Goal: Information Seeking & Learning: Learn about a topic

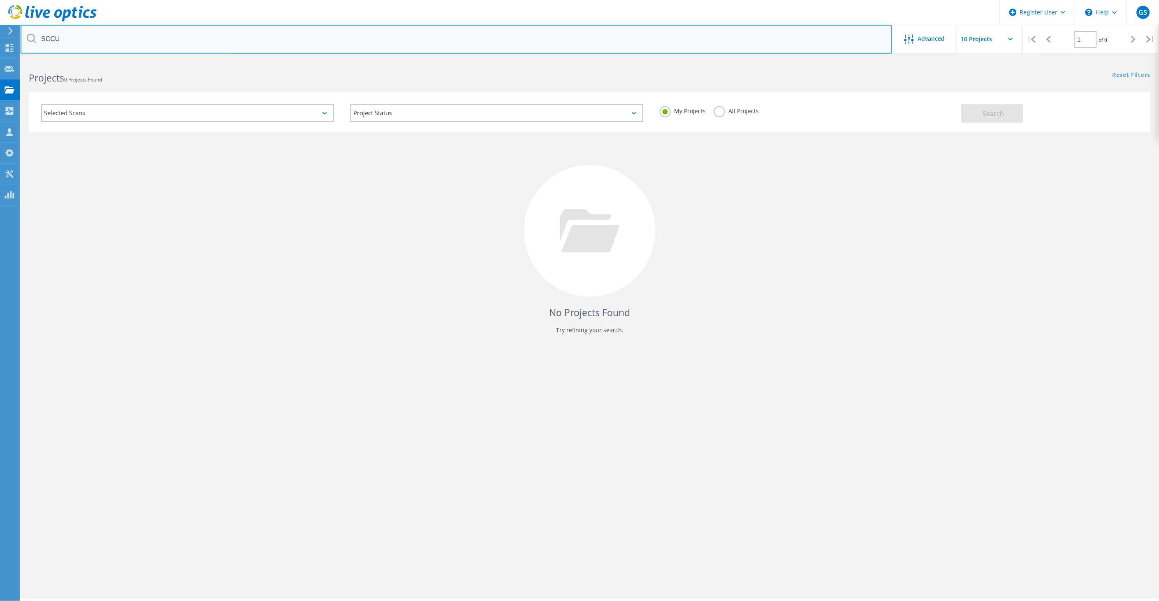
click at [157, 36] on input "SCCU" at bounding box center [457, 39] width 872 height 29
type input "magic valley"
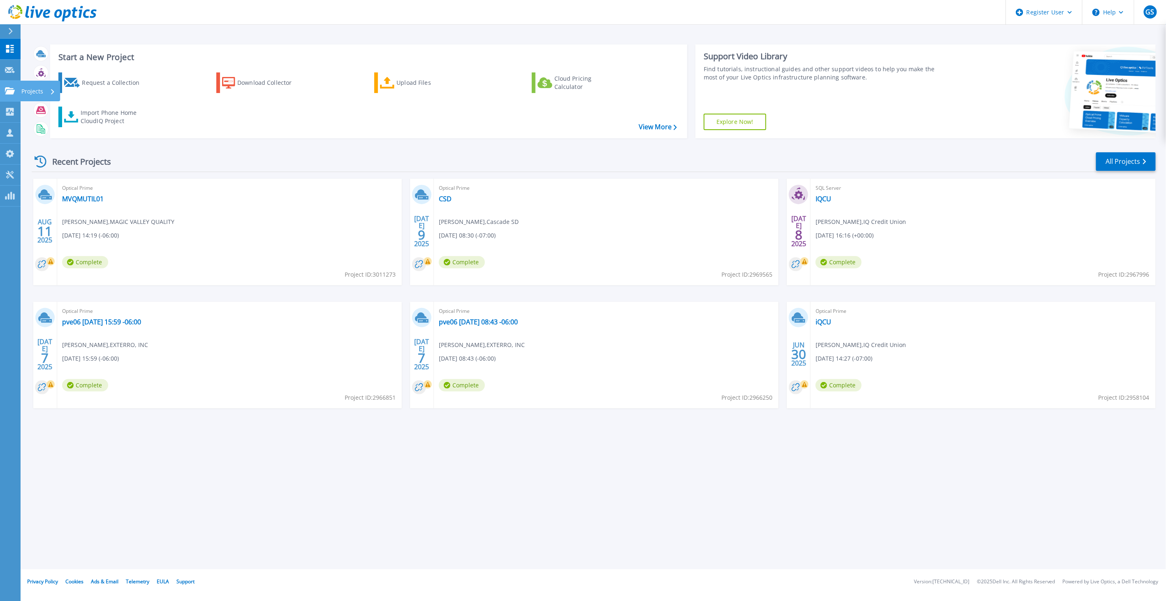
click at [7, 89] on icon at bounding box center [10, 90] width 10 height 7
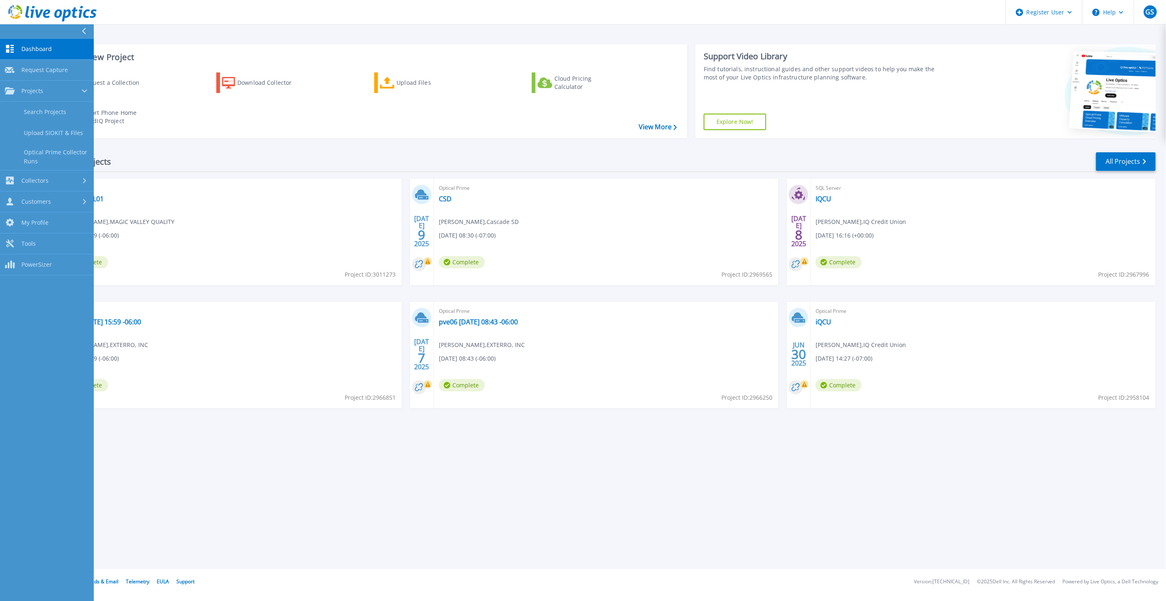
click at [334, 151] on div "Recent Projects All Projects [DATE] Optical Prime MVQMUTIL01 [PERSON_NAME] , MA…" at bounding box center [594, 288] width 1124 height 286
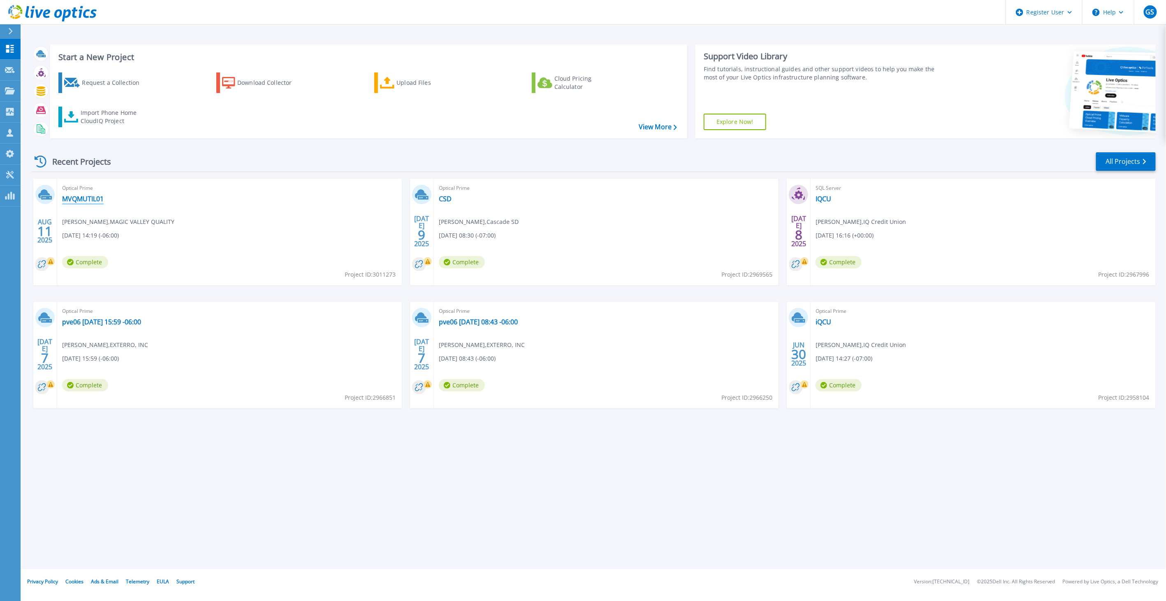
click at [77, 202] on link "MVQMUTIL01" at bounding box center [83, 199] width 42 height 8
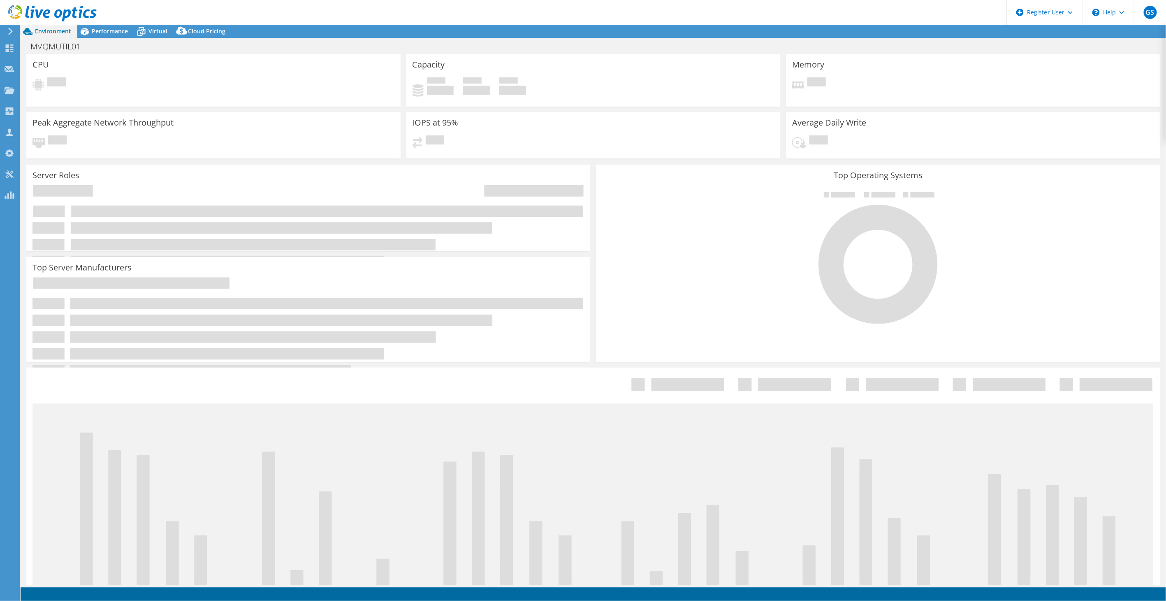
select select "USD"
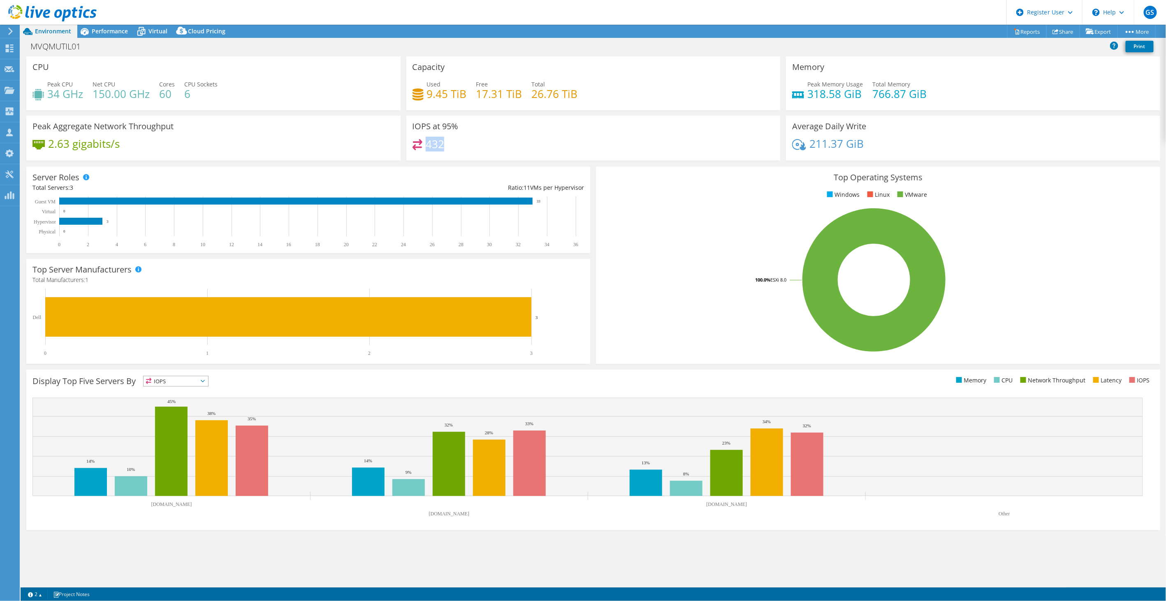
drag, startPoint x: 452, startPoint y: 141, endPoint x: 429, endPoint y: 145, distance: 23.3
click at [429, 145] on div "432" at bounding box center [594, 148] width 362 height 18
click at [429, 145] on h4 "432" at bounding box center [435, 143] width 19 height 9
click at [108, 28] on span "Performance" at bounding box center [110, 31] width 36 height 8
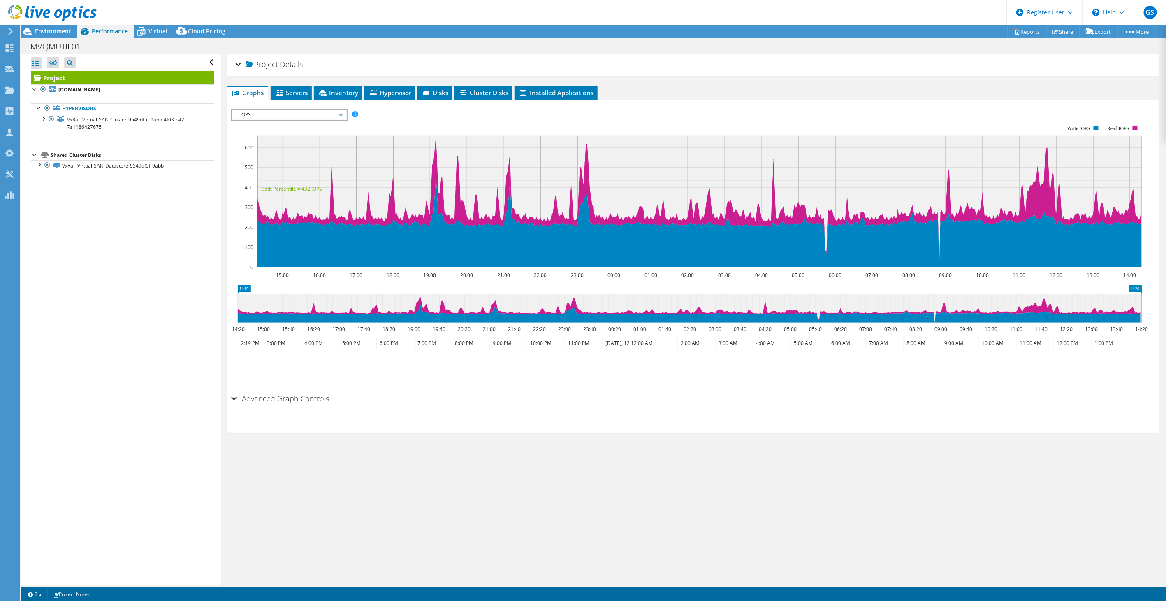
click at [262, 110] on span "IOPS" at bounding box center [289, 115] width 106 height 10
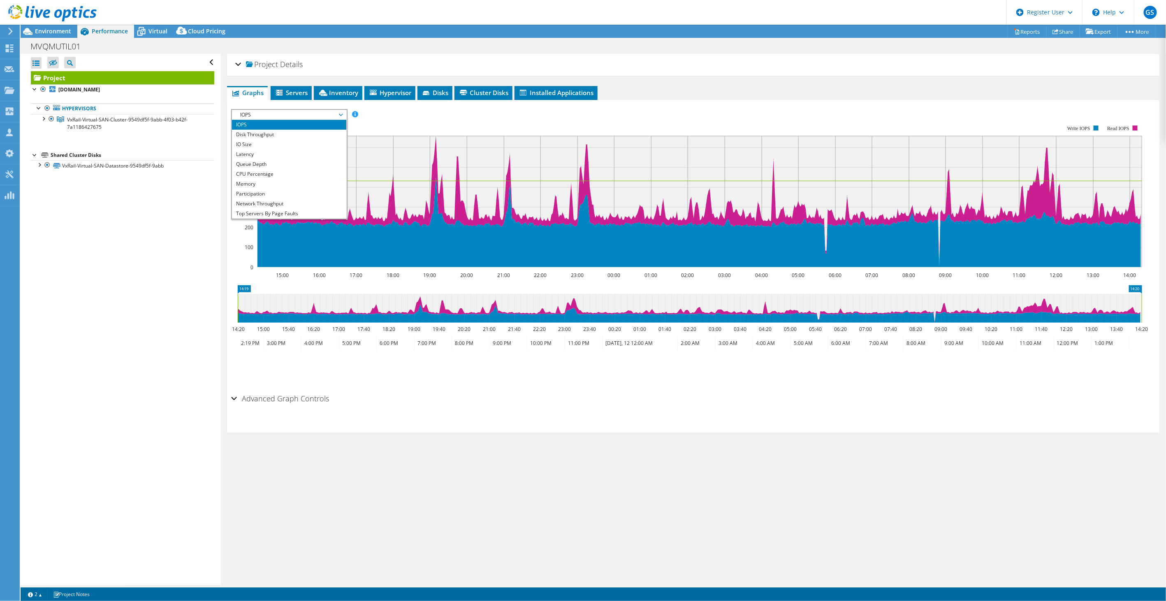
click at [268, 64] on span "Project" at bounding box center [262, 64] width 32 height 8
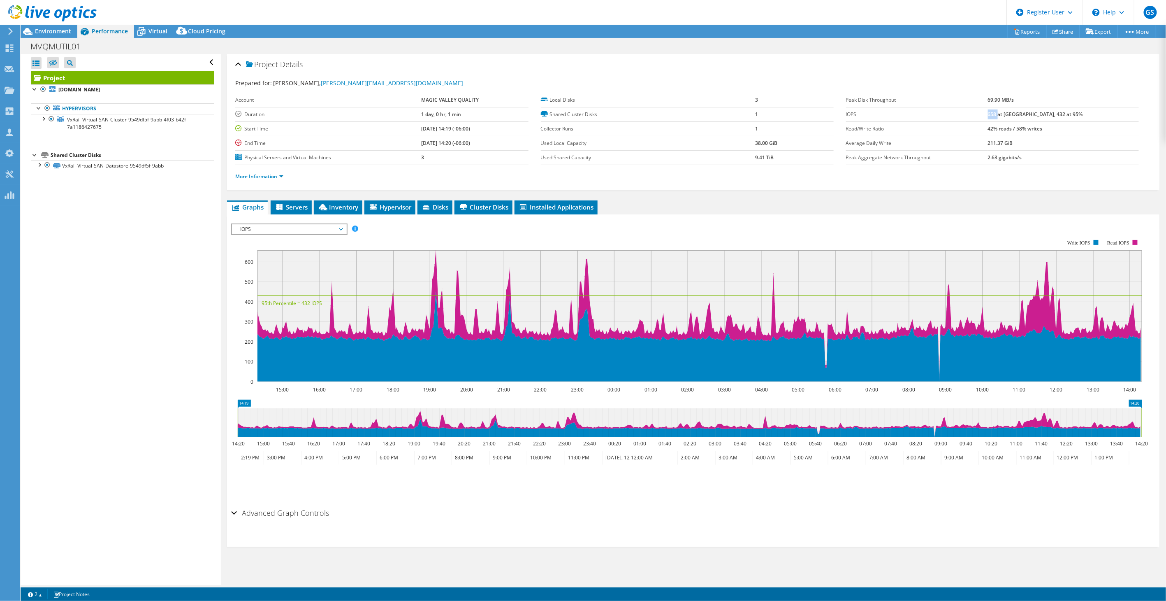
drag, startPoint x: 1021, startPoint y: 114, endPoint x: 1031, endPoint y: 112, distance: 10.1
click at [1031, 112] on b "658 at Peak, 432 at 95%" at bounding box center [1035, 114] width 95 height 7
drag, startPoint x: 1031, startPoint y: 112, endPoint x: 1026, endPoint y: 113, distance: 5.0
click at [1026, 113] on b "658 at Peak, 432 at 95%" at bounding box center [1035, 114] width 95 height 7
click at [286, 231] on span "IOPS" at bounding box center [289, 229] width 106 height 10
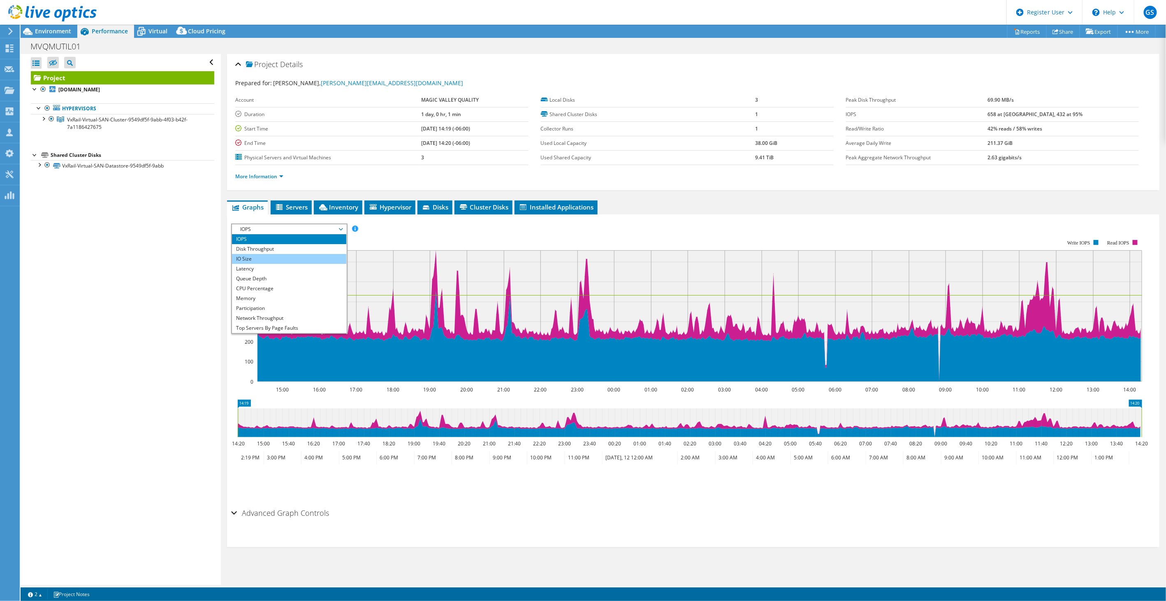
click at [267, 254] on li "IO Size" at bounding box center [289, 259] width 114 height 10
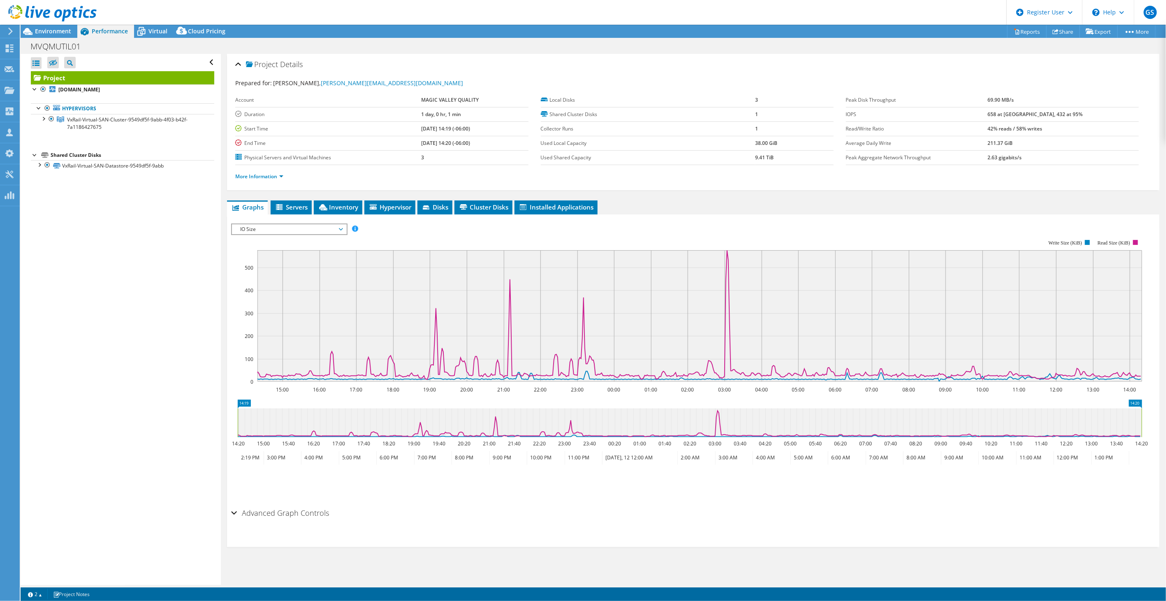
click at [279, 225] on span "IO Size" at bounding box center [289, 229] width 106 height 10
click at [267, 265] on li "Latency" at bounding box center [289, 269] width 114 height 10
click at [280, 225] on span "Latency" at bounding box center [289, 229] width 106 height 10
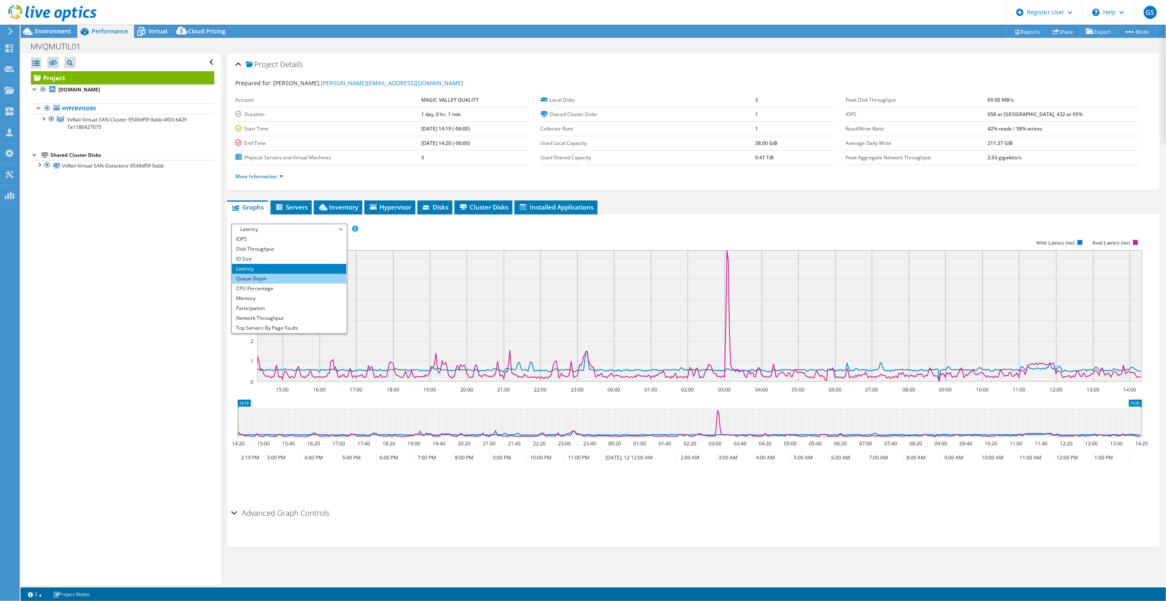
click at [261, 277] on li "Queue Depth" at bounding box center [289, 279] width 114 height 10
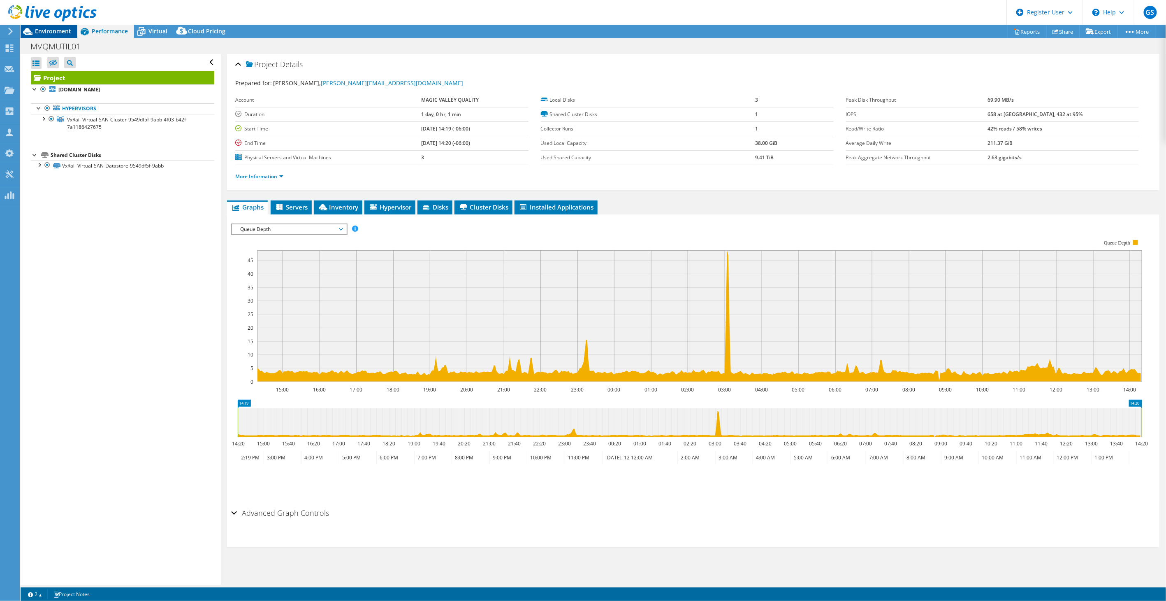
click at [67, 28] on span "Environment" at bounding box center [53, 31] width 36 height 8
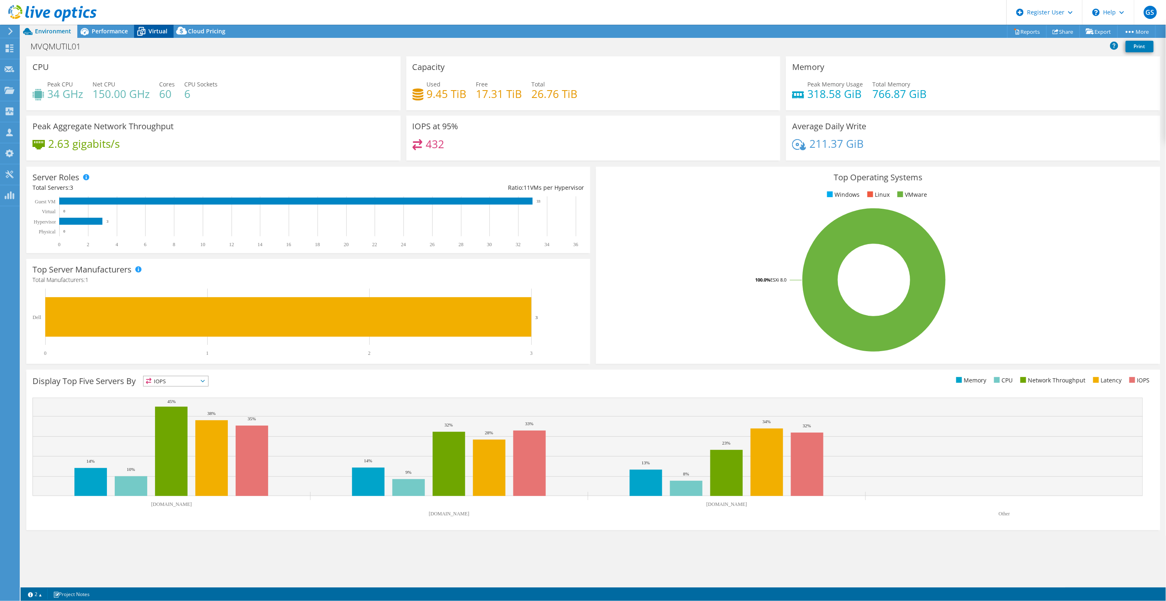
click at [154, 27] on span "Virtual" at bounding box center [158, 31] width 19 height 8
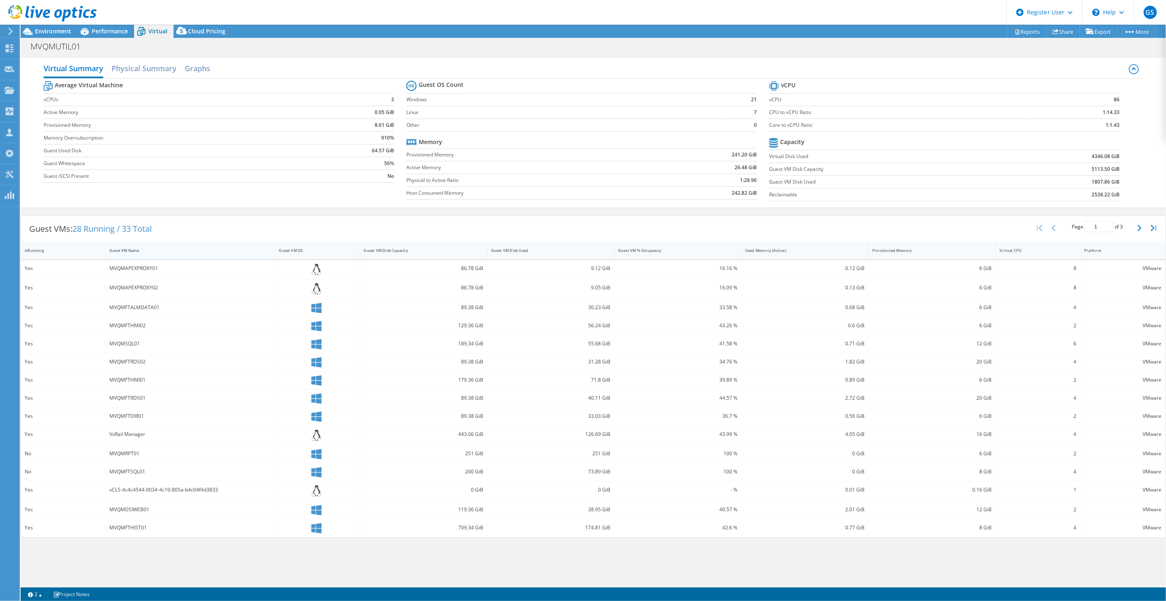
click at [126, 248] on div "Guest VM Name" at bounding box center [185, 250] width 152 height 5
click at [548, 249] on div "Guest VM Disk Used" at bounding box center [545, 250] width 109 height 5
click at [111, 36] on div "Performance" at bounding box center [105, 31] width 57 height 13
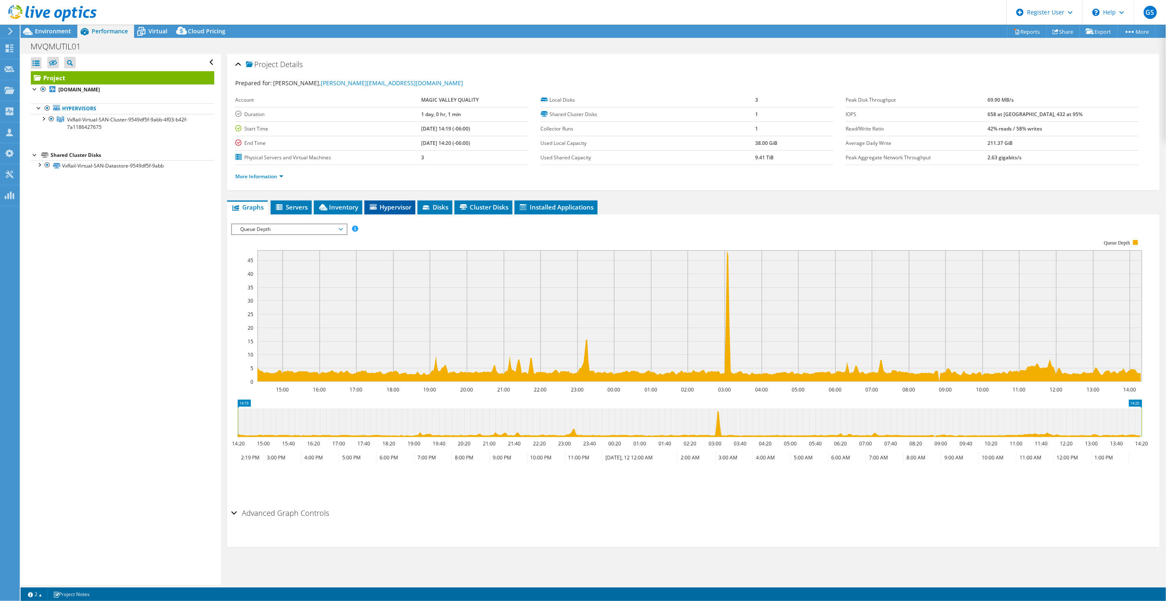
click at [388, 203] on span "Hypervisor" at bounding box center [390, 207] width 43 height 8
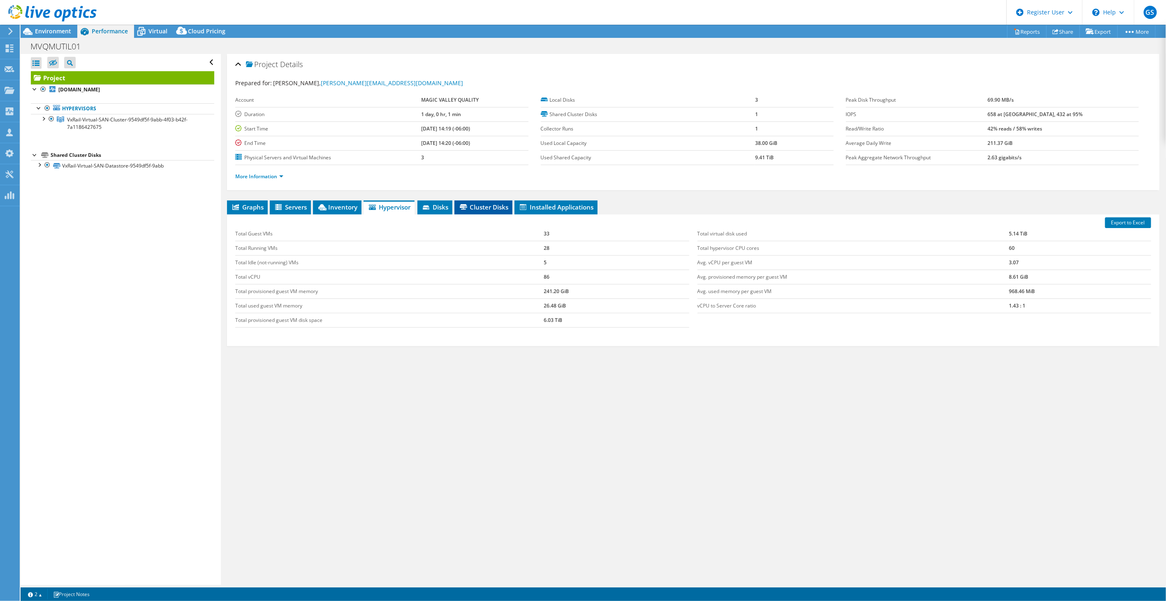
click at [479, 203] on span "Cluster Disks" at bounding box center [484, 207] width 50 height 8
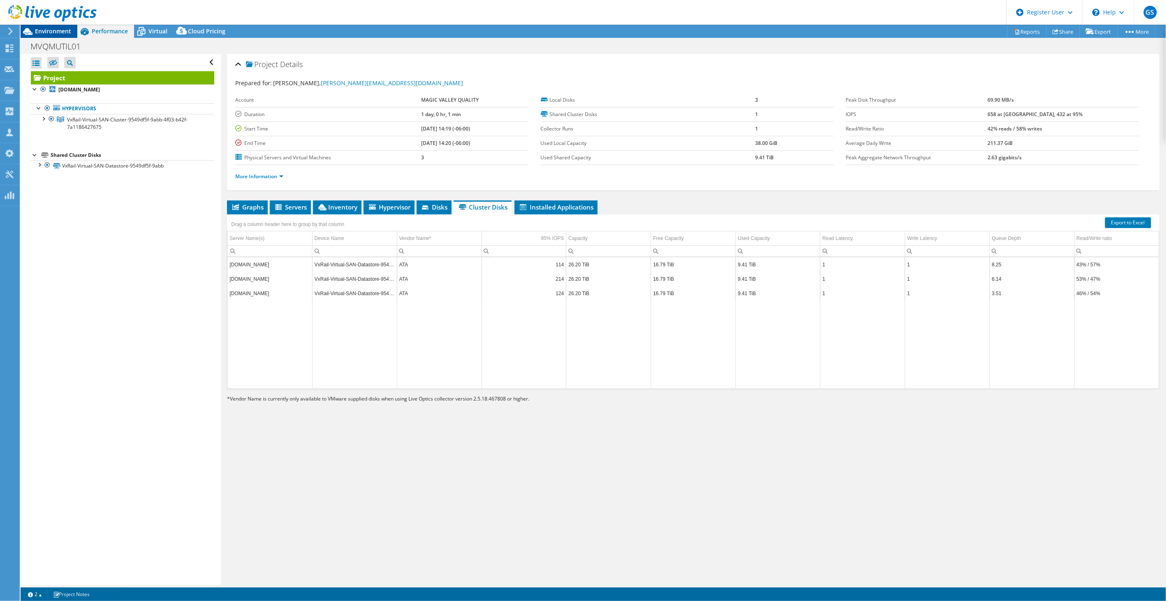
click at [52, 31] on span "Environment" at bounding box center [53, 31] width 36 height 8
